Goal: Information Seeking & Learning: Compare options

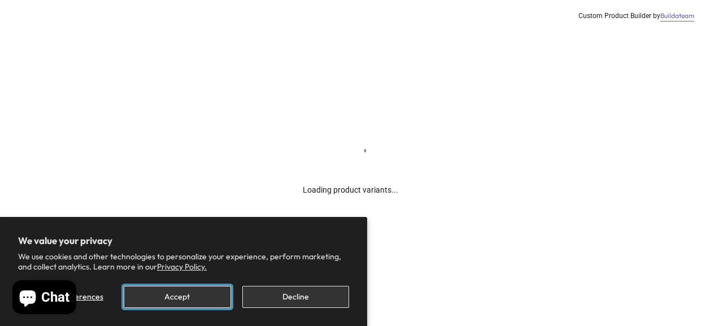
click at [196, 302] on button "Accept" at bounding box center [177, 297] width 107 height 22
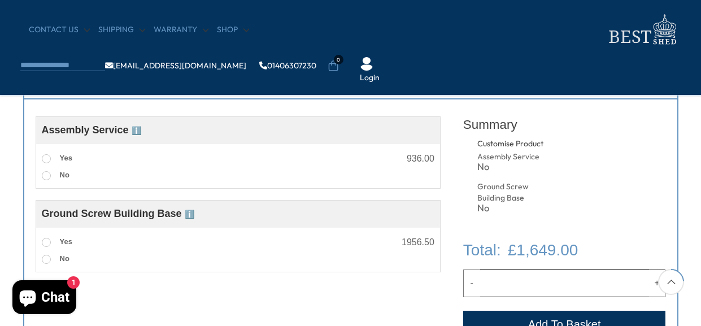
scroll to position [432, 0]
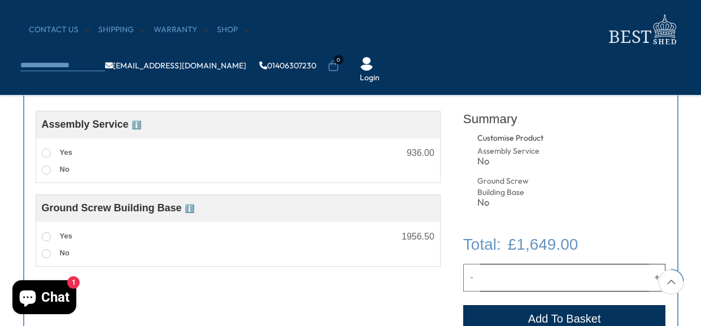
click at [135, 122] on span "ℹ️" at bounding box center [137, 124] width 10 height 9
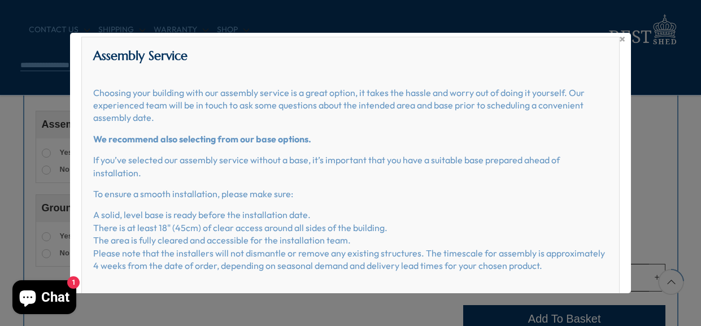
scroll to position [16, 0]
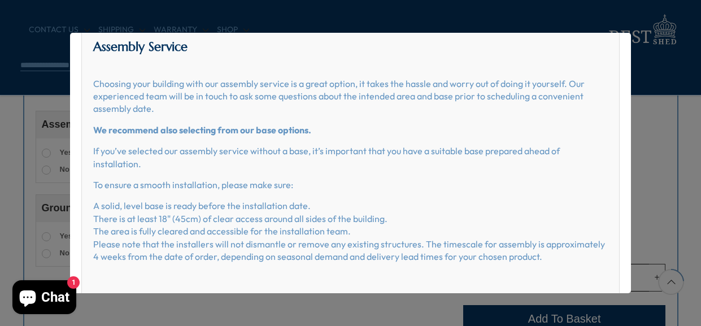
click at [660, 129] on div "× Assembly Service Choosing your building with our assembly service is a great …" at bounding box center [350, 163] width 701 height 326
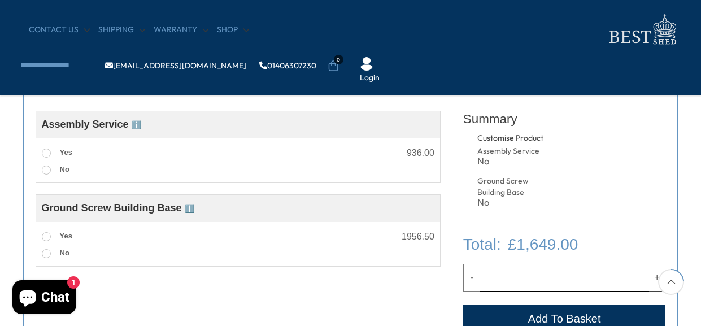
click at [194, 207] on span "ℹ️" at bounding box center [190, 208] width 10 height 9
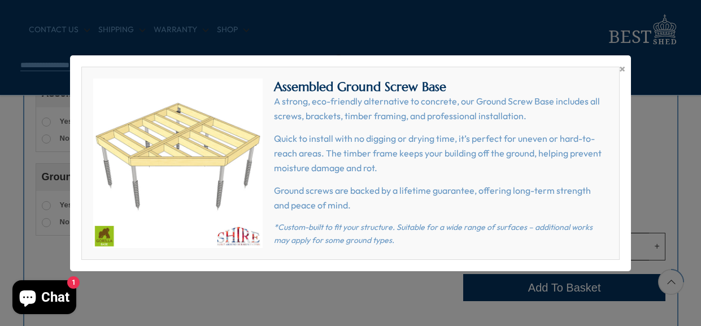
scroll to position [466, 0]
click at [624, 64] on span "×" at bounding box center [623, 69] width 6 height 16
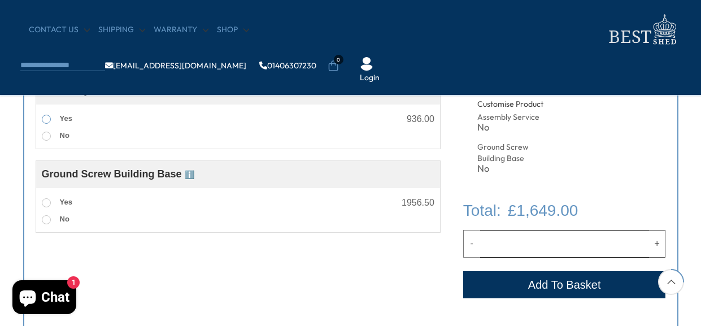
click at [46, 117] on span at bounding box center [46, 119] width 9 height 9
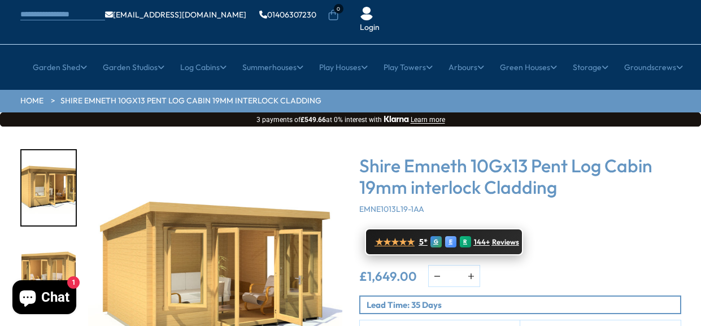
scroll to position [0, 0]
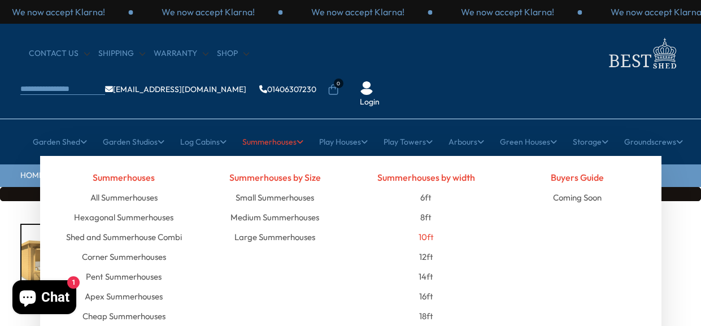
click at [431, 227] on link "10ft" at bounding box center [426, 237] width 15 height 20
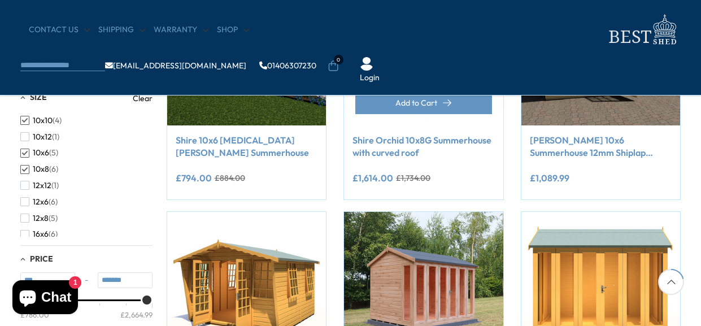
scroll to position [281, 0]
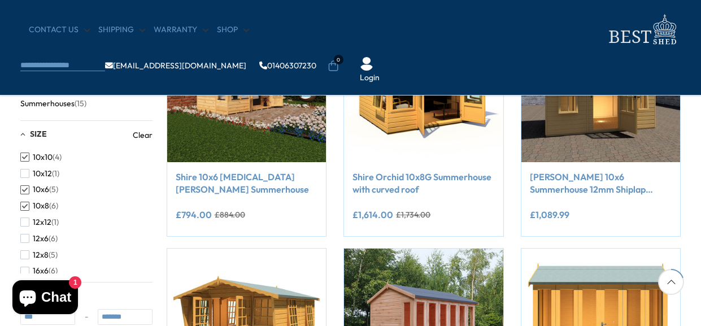
click at [29, 185] on button "10x6 (5)" at bounding box center [39, 189] width 38 height 16
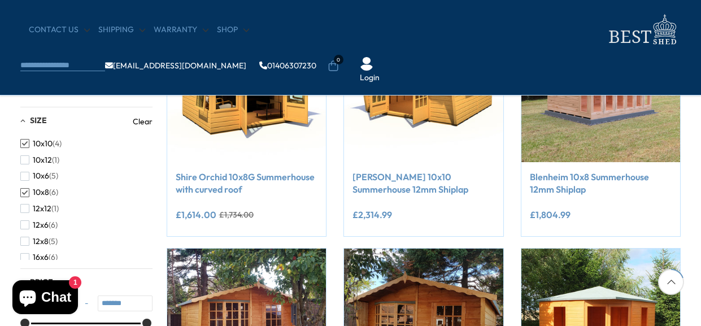
click at [27, 190] on span "button" at bounding box center [24, 192] width 9 height 9
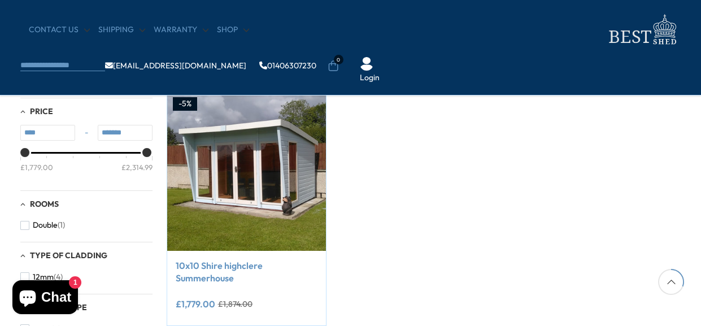
scroll to position [262, 0]
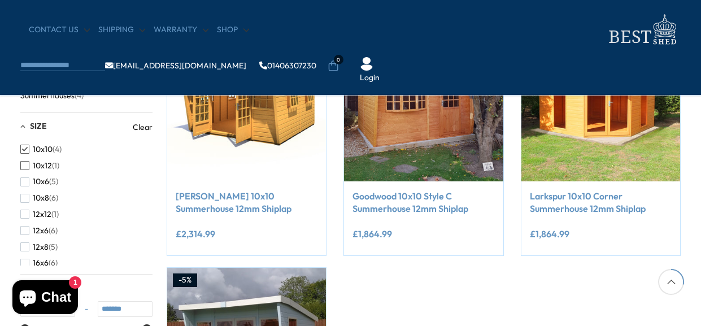
click at [36, 164] on span "10x12" at bounding box center [42, 166] width 19 height 10
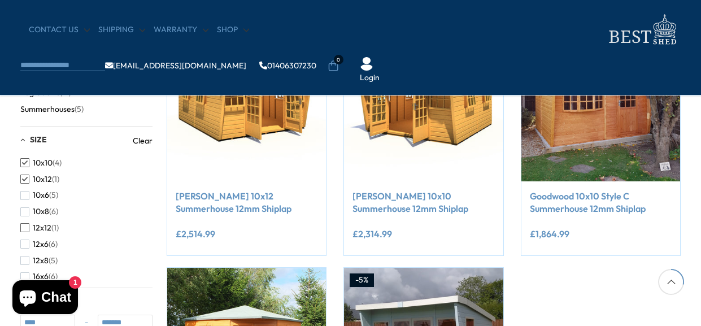
click at [38, 223] on span "12x12" at bounding box center [42, 228] width 19 height 10
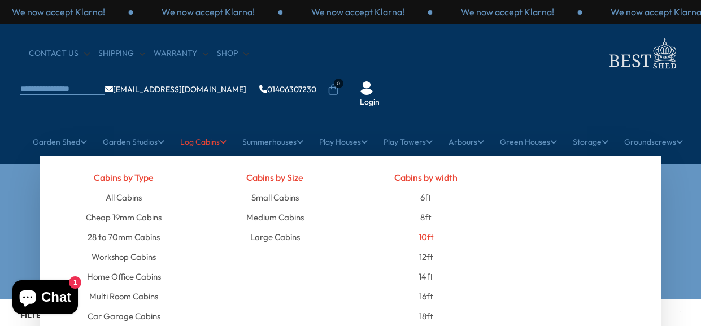
click at [421, 227] on link "10ft" at bounding box center [426, 237] width 15 height 20
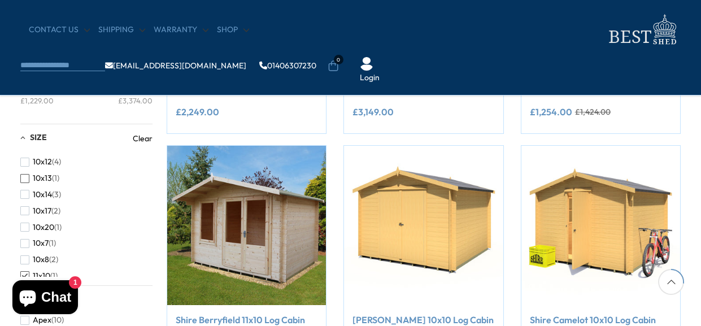
scroll to position [17, 0]
click at [22, 160] on span "button" at bounding box center [24, 159] width 9 height 9
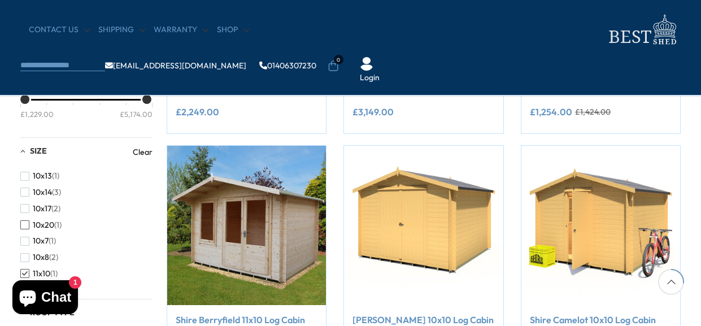
scroll to position [62, 0]
click at [25, 241] on span "button" at bounding box center [24, 241] width 9 height 9
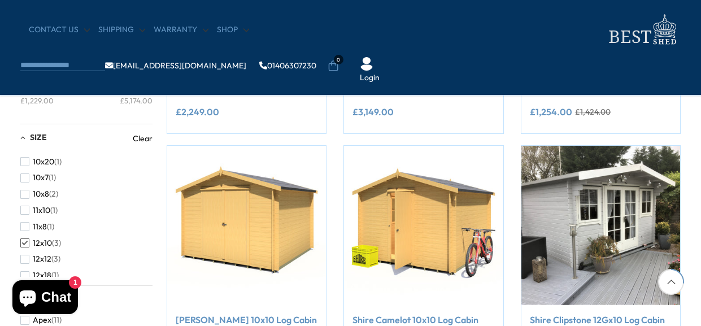
scroll to position [107, 0]
click at [24, 216] on span "button" at bounding box center [24, 215] width 9 height 9
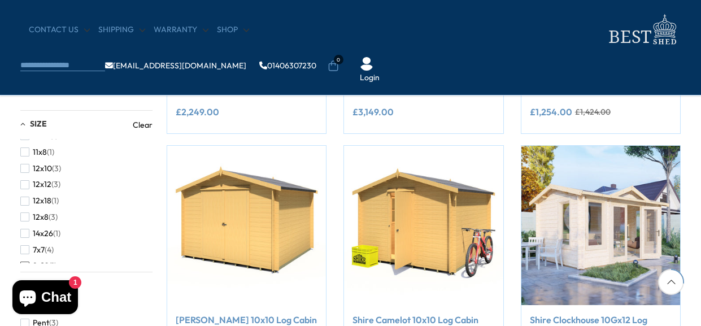
scroll to position [216, 0]
click at [27, 189] on span "button" at bounding box center [24, 191] width 9 height 9
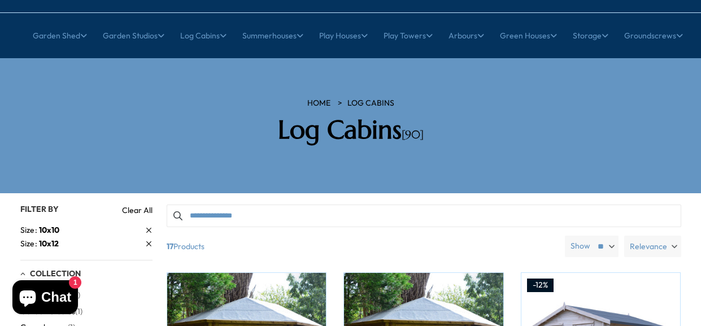
scroll to position [111, 0]
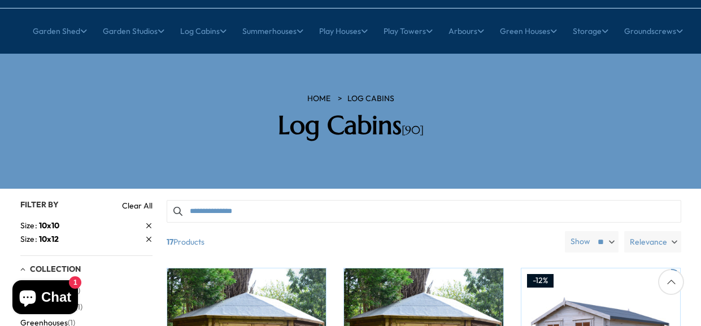
click at [602, 231] on select "** ** **" at bounding box center [605, 241] width 26 height 21
click at [603, 231] on select "** ** **" at bounding box center [605, 241] width 26 height 21
click at [668, 231] on label "Relevance" at bounding box center [653, 241] width 57 height 21
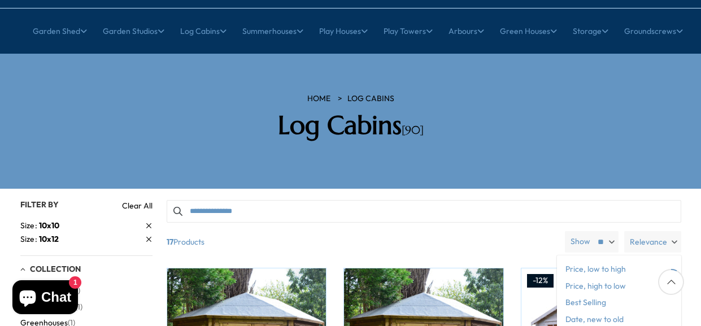
click at [644, 261] on span "Price, low to high" at bounding box center [619, 269] width 124 height 17
